Goal: Navigation & Orientation: Find specific page/section

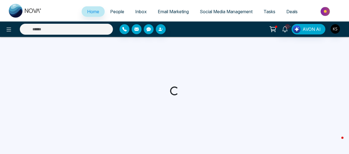
select select "*"
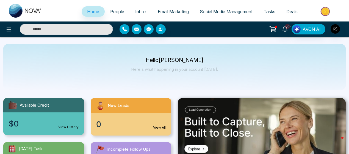
click at [115, 16] on link "People" at bounding box center [117, 11] width 25 height 10
